Goal: Transaction & Acquisition: Register for event/course

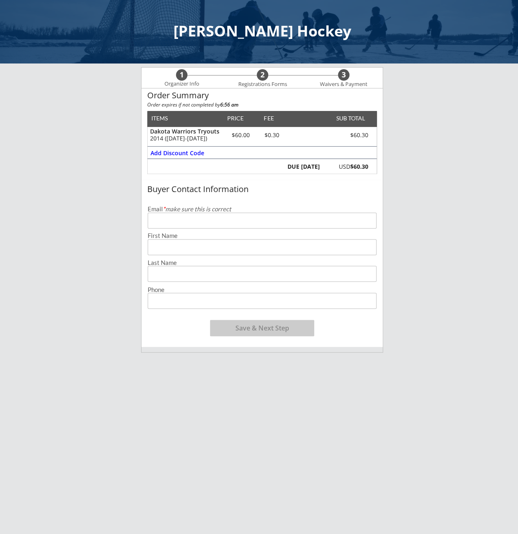
click at [158, 220] on input "email" at bounding box center [262, 221] width 229 height 16
type input "[EMAIL_ADDRESS][DOMAIN_NAME]"
type input "[PERSON_NAME]"
type input "[PHONE_NUMBER]"
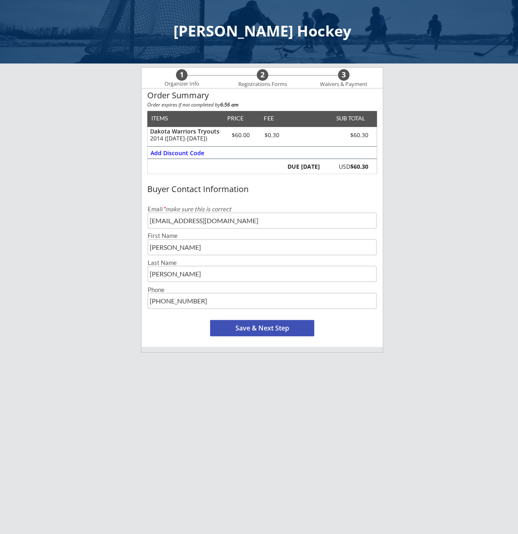
click at [259, 333] on button "Save & Next Step" at bounding box center [262, 328] width 104 height 16
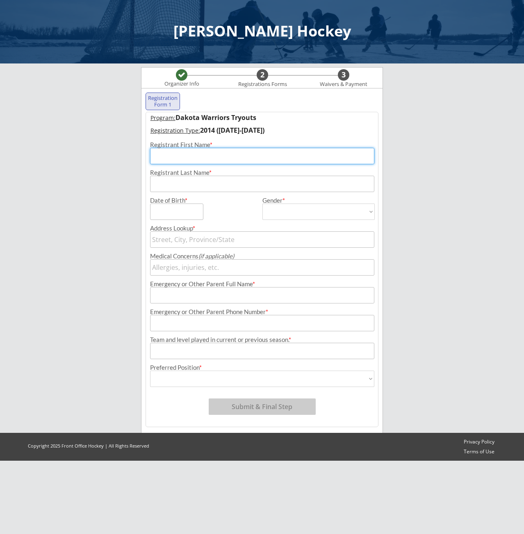
click at [175, 159] on input "input" at bounding box center [262, 156] width 224 height 16
type input "[PERSON_NAME]"
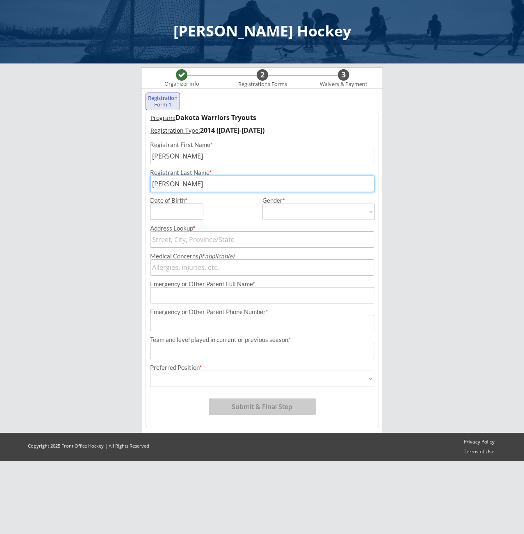
type input "[PERSON_NAME]"
type input "[DATE]"
click at [284, 218] on select "[DEMOGRAPHIC_DATA] [DEMOGRAPHIC_DATA]" at bounding box center [318, 212] width 112 height 16
select select ""[DEMOGRAPHIC_DATA]""
click at [262, 204] on select "[DEMOGRAPHIC_DATA] [DEMOGRAPHIC_DATA]" at bounding box center [318, 212] width 112 height 16
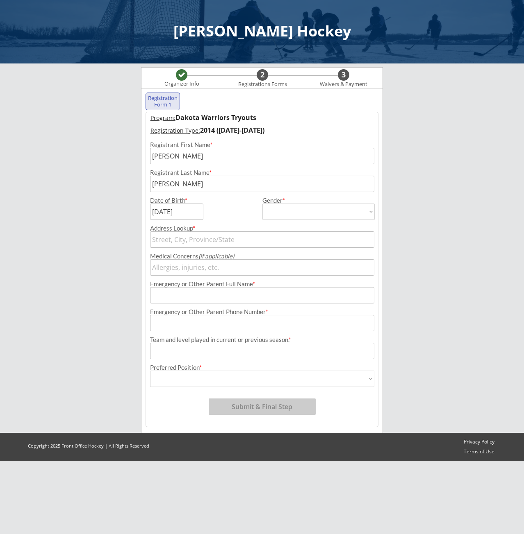
type input "[DEMOGRAPHIC_DATA]"
click at [193, 236] on input "text" at bounding box center [262, 240] width 224 height 16
type input "[STREET_ADDRESS][US_STATE]"
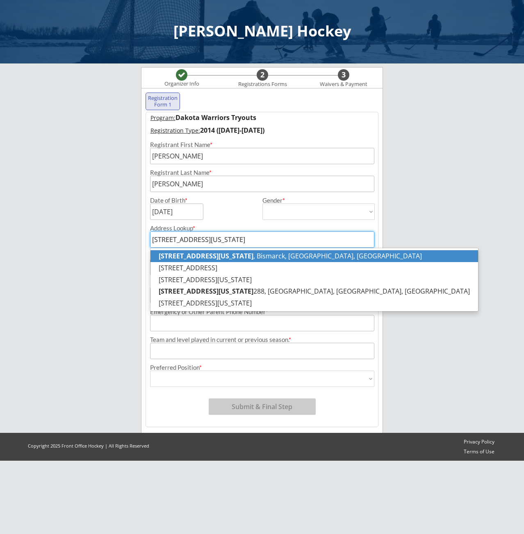
click at [212, 257] on p "[STREET_ADDRESS][US_STATE]" at bounding box center [313, 256] width 327 height 12
type input "[STREET_ADDRESS][US_STATE]"
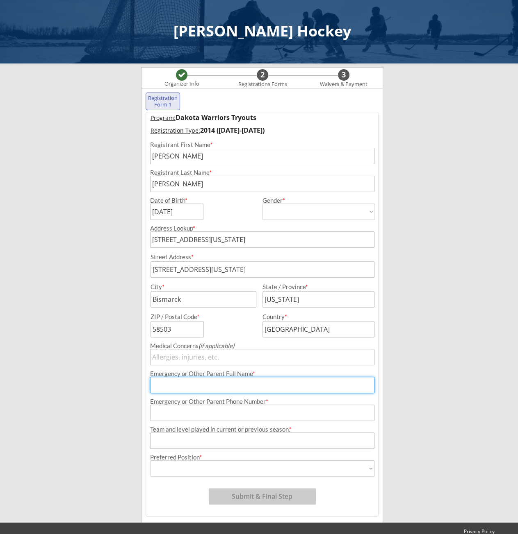
click at [194, 386] on input "input" at bounding box center [262, 385] width 224 height 16
type input "[PERSON_NAME]"
type input "[PHONE_NUMBER]"
click at [220, 437] on input "input" at bounding box center [262, 441] width 224 height 16
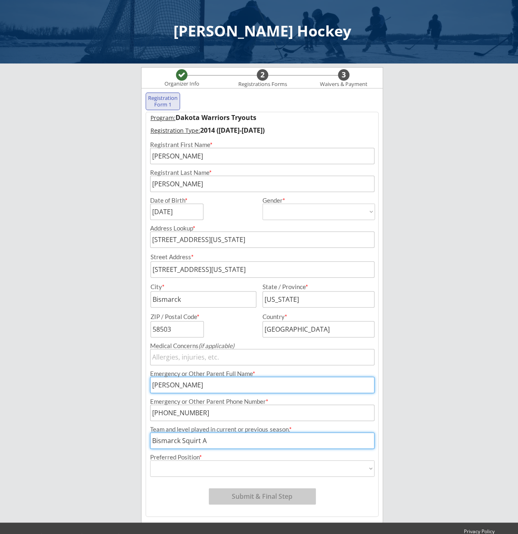
type input "Bismarck Squirt A"
click at [225, 466] on select "Forward Defense Goalie" at bounding box center [262, 469] width 224 height 16
select select ""Forward ""
click at [150, 461] on select "Forward Defense Goalie" at bounding box center [262, 469] width 224 height 16
type input "Forward"
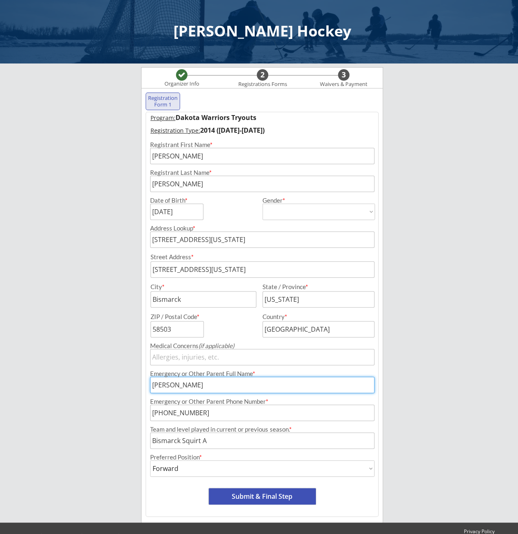
click at [245, 496] on button "Submit & Final Step" at bounding box center [262, 497] width 107 height 16
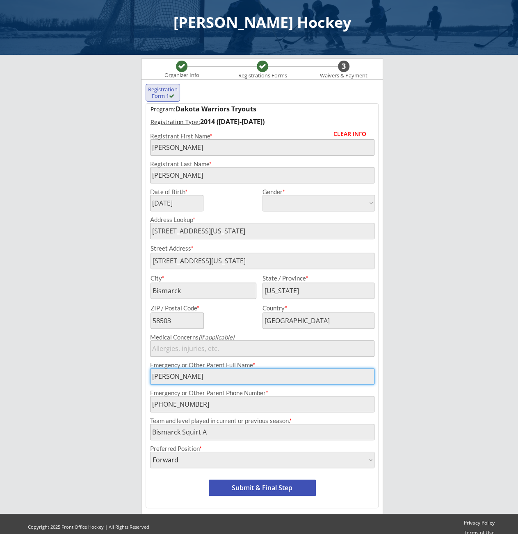
scroll to position [16, 0]
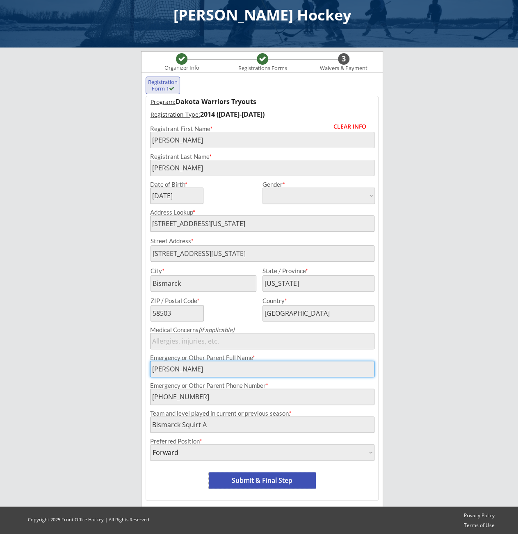
click at [255, 479] on button "Submit & Final Step" at bounding box center [262, 481] width 107 height 16
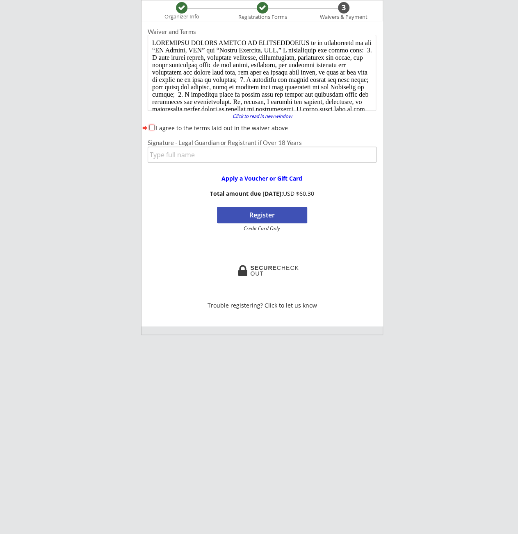
scroll to position [0, 0]
click at [151, 126] on input "I agree to the terms laid out in the waiver above" at bounding box center [151, 127] width 5 height 5
checkbox input "true"
click at [173, 157] on input "input" at bounding box center [262, 155] width 229 height 16
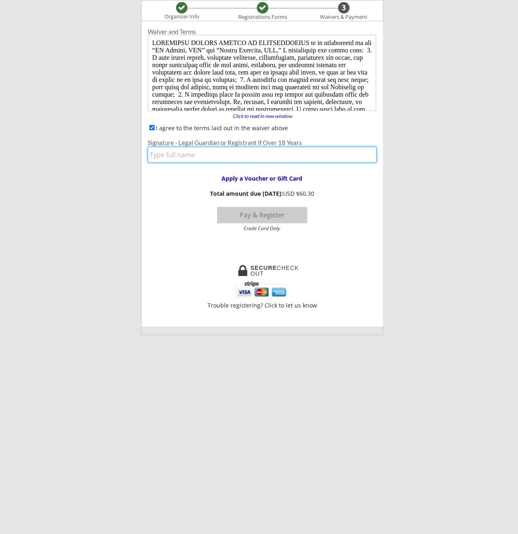
type input "[PERSON_NAME]"
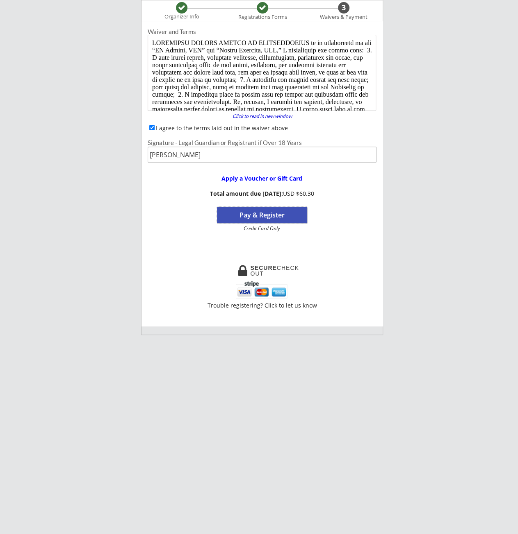
click at [258, 213] on button "Pay & Register" at bounding box center [262, 215] width 90 height 16
